Goal: Task Accomplishment & Management: Manage account settings

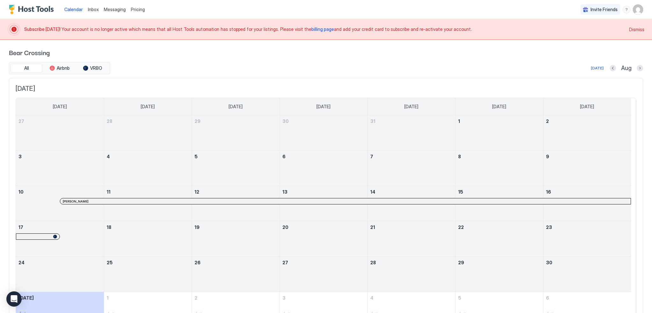
click at [312, 30] on span "billing page" at bounding box center [323, 28] width 23 height 5
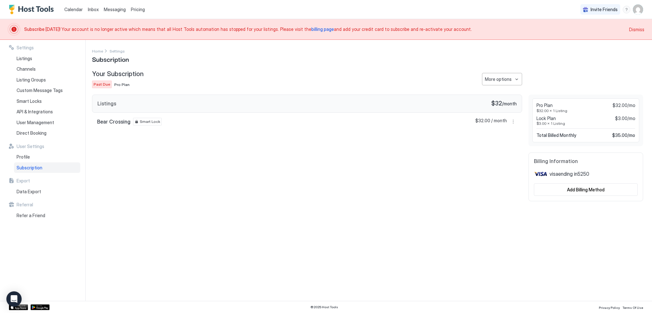
click at [118, 84] on span "Pro Plan" at bounding box center [121, 84] width 15 height 5
click at [518, 85] on button "More options" at bounding box center [502, 79] width 40 height 12
click at [506, 89] on span "Change Plan" at bounding box center [509, 90] width 23 height 5
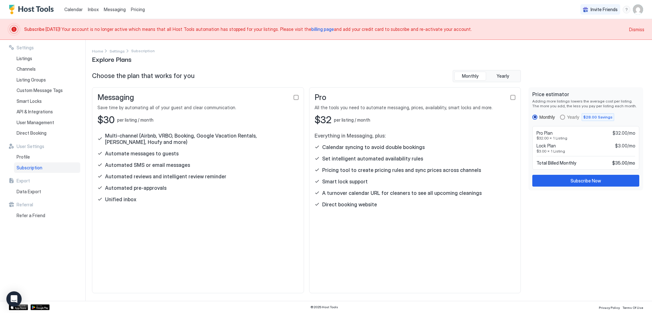
click at [312, 31] on span "billing page" at bounding box center [323, 28] width 23 height 5
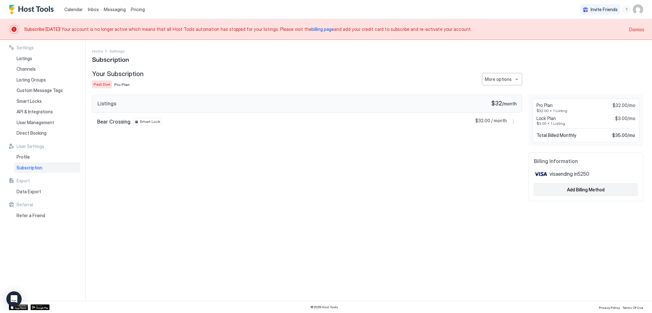
click at [582, 188] on div "Add Billing Method" at bounding box center [586, 189] width 38 height 7
click at [506, 86] on div "Your Subscription Past Due Pro Plan More options" at bounding box center [307, 79] width 430 height 18
click at [508, 82] on div "More options" at bounding box center [498, 79] width 27 height 7
click at [579, 58] on div at bounding box center [326, 156] width 652 height 313
click at [643, 32] on span "Dismiss" at bounding box center [636, 29] width 15 height 7
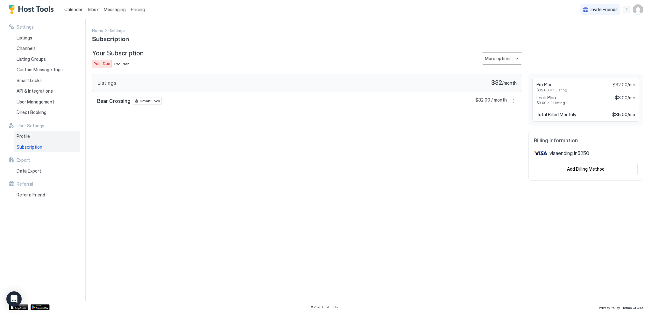
click at [21, 138] on span "Profile" at bounding box center [23, 136] width 13 height 6
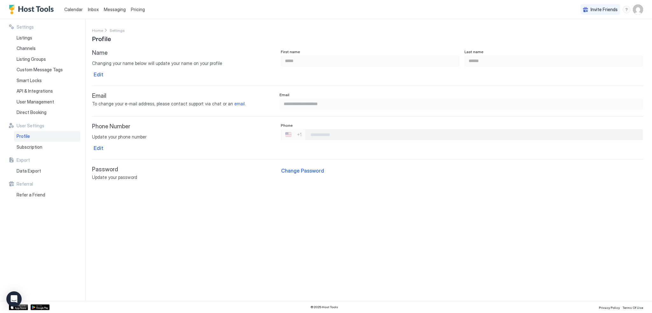
type input "**********"
click at [17, 142] on div "Subscription" at bounding box center [47, 147] width 66 height 11
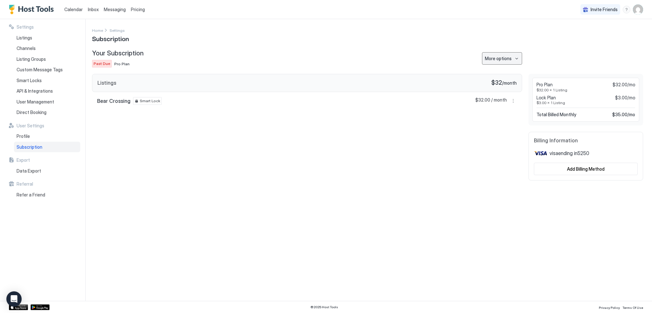
click at [497, 60] on div "More options" at bounding box center [498, 58] width 27 height 7
click at [594, 170] on div at bounding box center [326, 156] width 652 height 313
click at [582, 154] on span "visa ending in 5250" at bounding box center [570, 153] width 40 height 6
click at [579, 166] on div "Add Billing Method" at bounding box center [586, 169] width 38 height 7
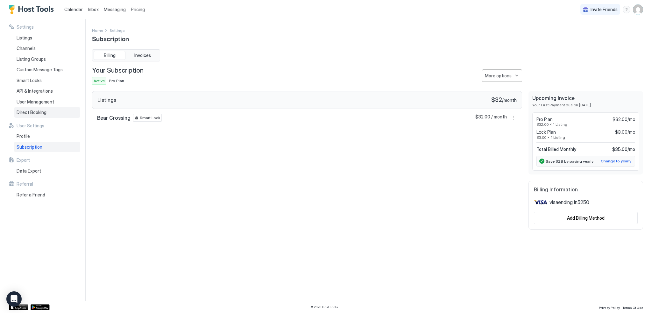
click at [45, 112] on span "Direct Booking" at bounding box center [32, 113] width 30 height 6
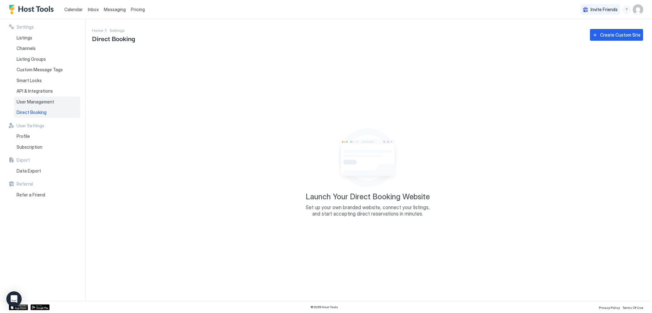
click at [56, 101] on div "User Management" at bounding box center [47, 102] width 66 height 11
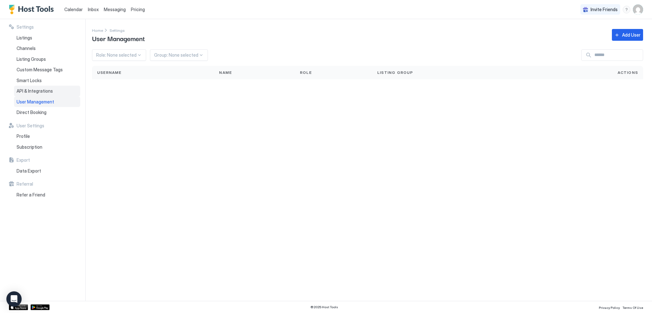
click at [52, 90] on div "API & Integrations" at bounding box center [47, 91] width 66 height 11
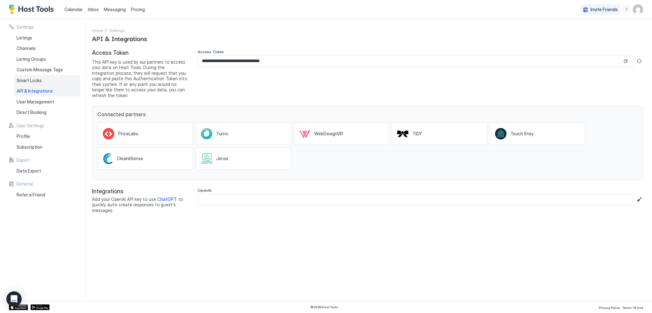
click at [29, 79] on span "Smart Locks" at bounding box center [29, 81] width 25 height 6
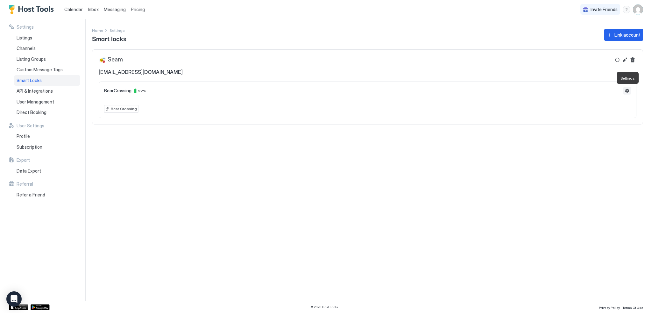
click at [626, 87] on button "Settings" at bounding box center [628, 91] width 8 height 8
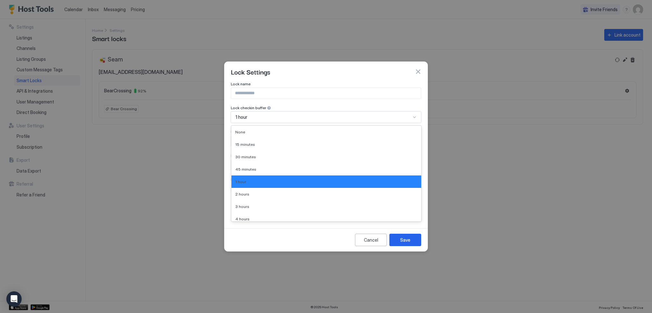
click at [415, 119] on div at bounding box center [414, 117] width 5 height 5
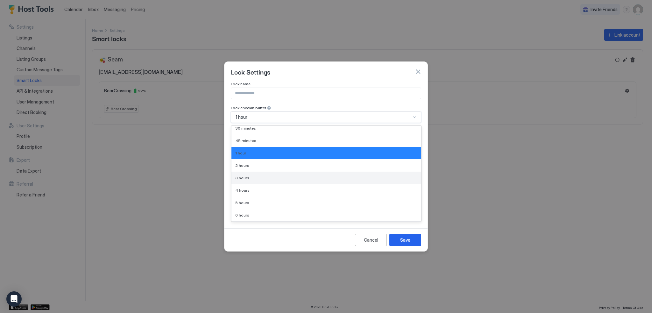
click at [333, 179] on div "3 hours" at bounding box center [326, 178] width 182 height 5
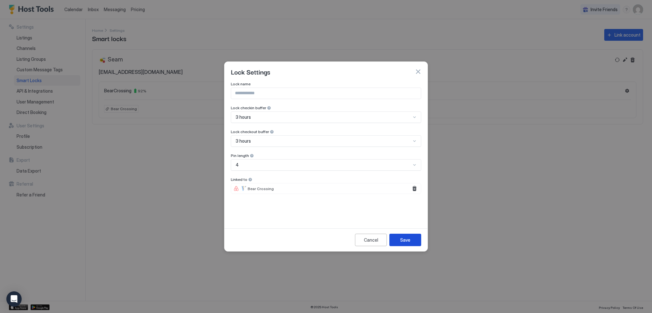
click at [403, 237] on div "Save" at bounding box center [405, 240] width 10 height 7
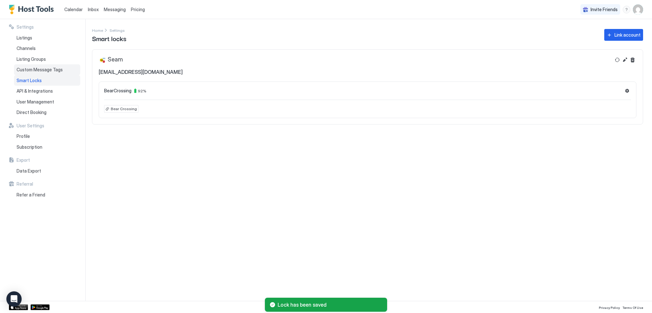
click at [46, 72] on span "Custom Message Tags" at bounding box center [40, 70] width 46 height 6
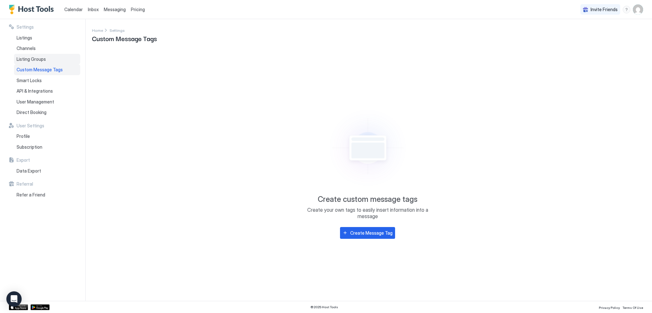
click at [40, 61] on span "Listing Groups" at bounding box center [31, 59] width 29 height 6
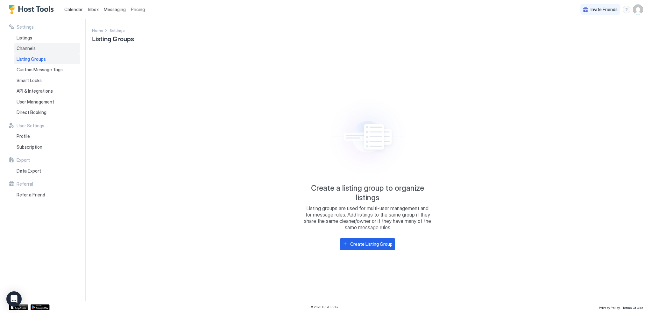
click at [25, 52] on div "Channels" at bounding box center [47, 48] width 66 height 11
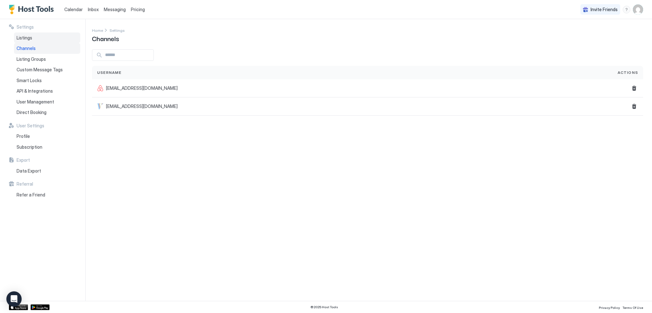
click at [31, 40] on div "Listings" at bounding box center [47, 37] width 66 height 11
